Goal: Task Accomplishment & Management: Manage account settings

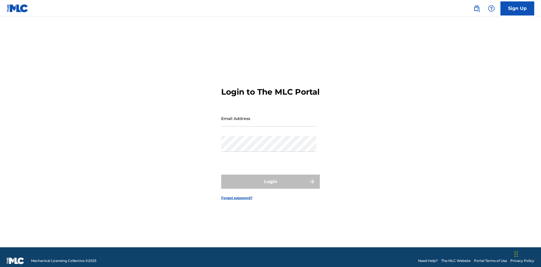
scroll to position [7, 0]
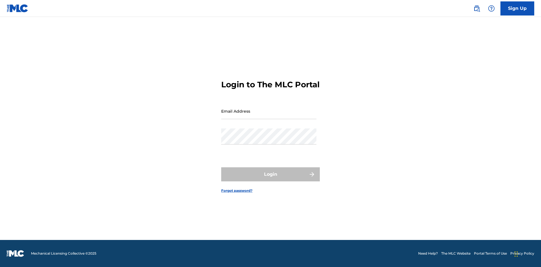
click at [269, 116] on input "Email Address" at bounding box center [268, 111] width 95 height 16
type input "[PERSON_NAME][EMAIL_ADDRESS][DOMAIN_NAME]"
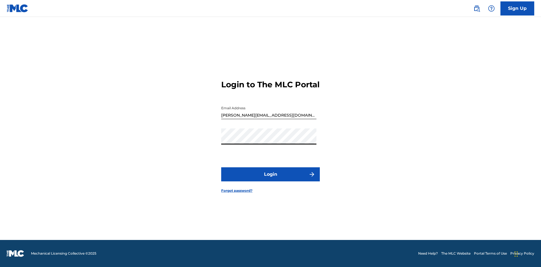
click at [271, 179] on button "Login" at bounding box center [270, 174] width 99 height 14
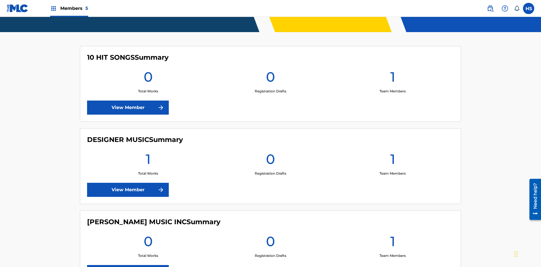
click at [128, 101] on link "View Member" at bounding box center [128, 108] width 82 height 14
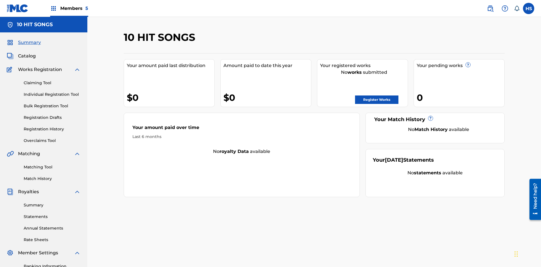
click at [69, 8] on span "Members 5" at bounding box center [74, 8] width 28 height 6
click at [75, 28] on img at bounding box center [76, 28] width 12 height 11
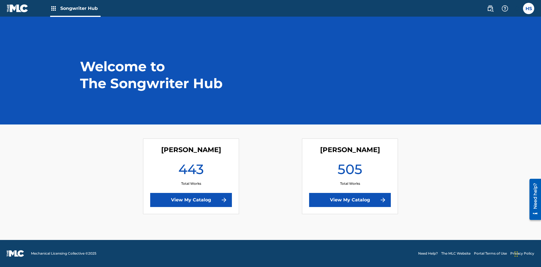
click at [191, 200] on link "View My Catalog" at bounding box center [191, 200] width 82 height 14
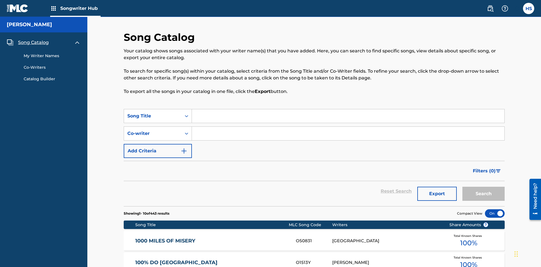
click at [33, 39] on span "Song Catalog" at bounding box center [33, 42] width 31 height 7
click at [52, 53] on link "My Writer Names" at bounding box center [52, 56] width 57 height 6
